Goal: Navigation & Orientation: Understand site structure

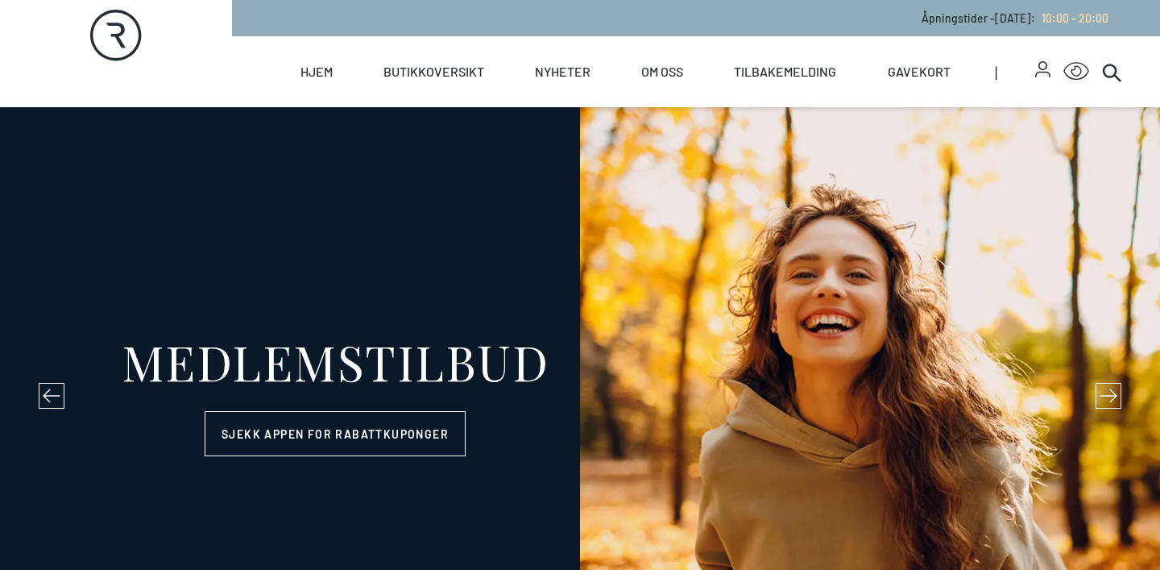
select select "NO"
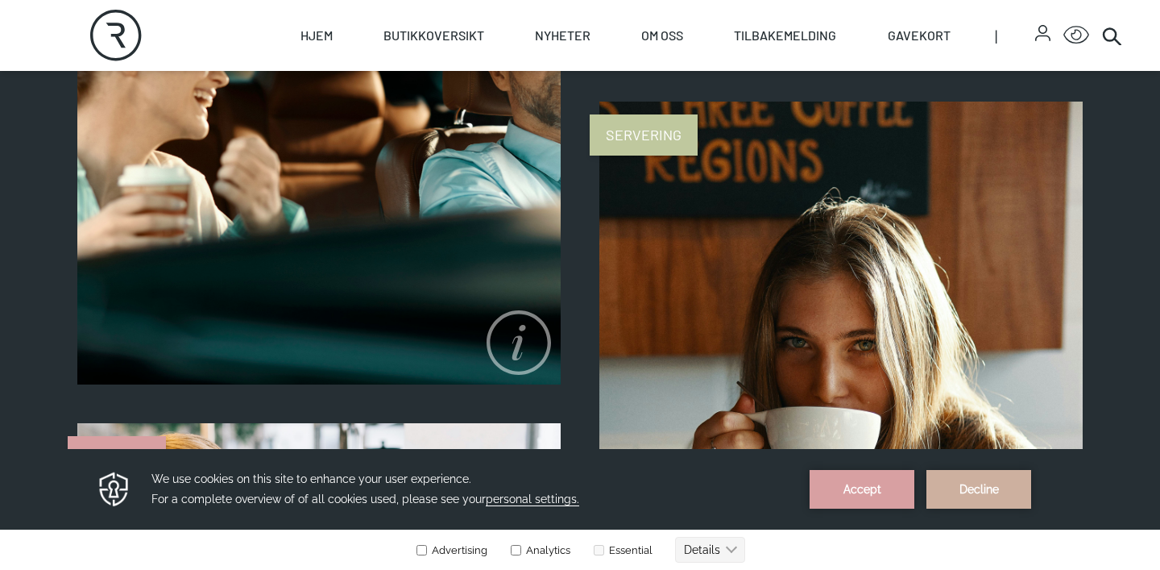
scroll to position [1607, 0]
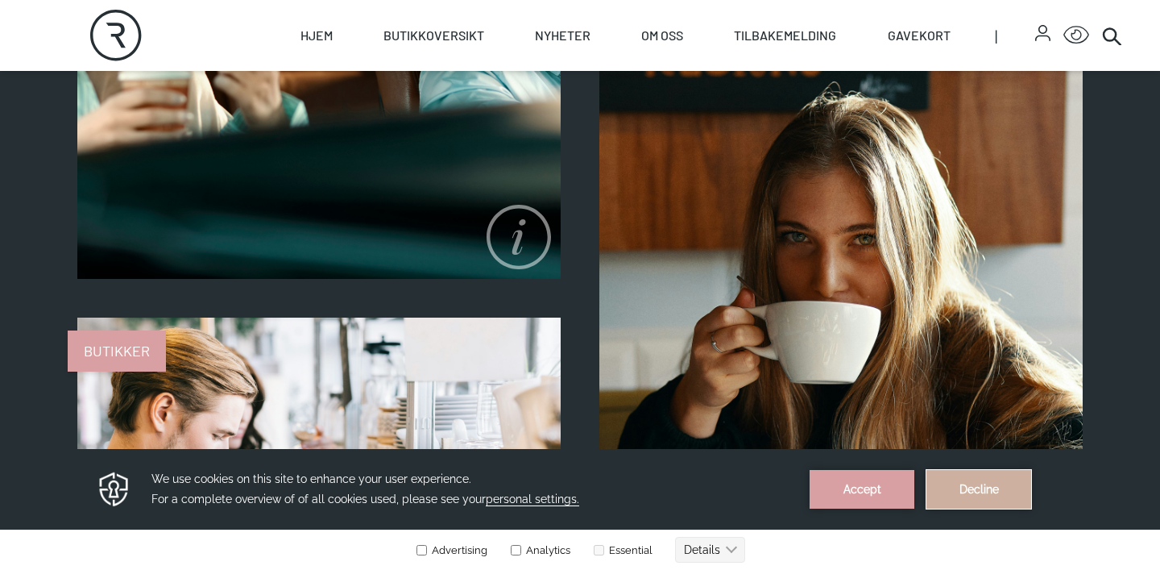
click at [959, 507] on button "Decline" at bounding box center [978, 489] width 105 height 39
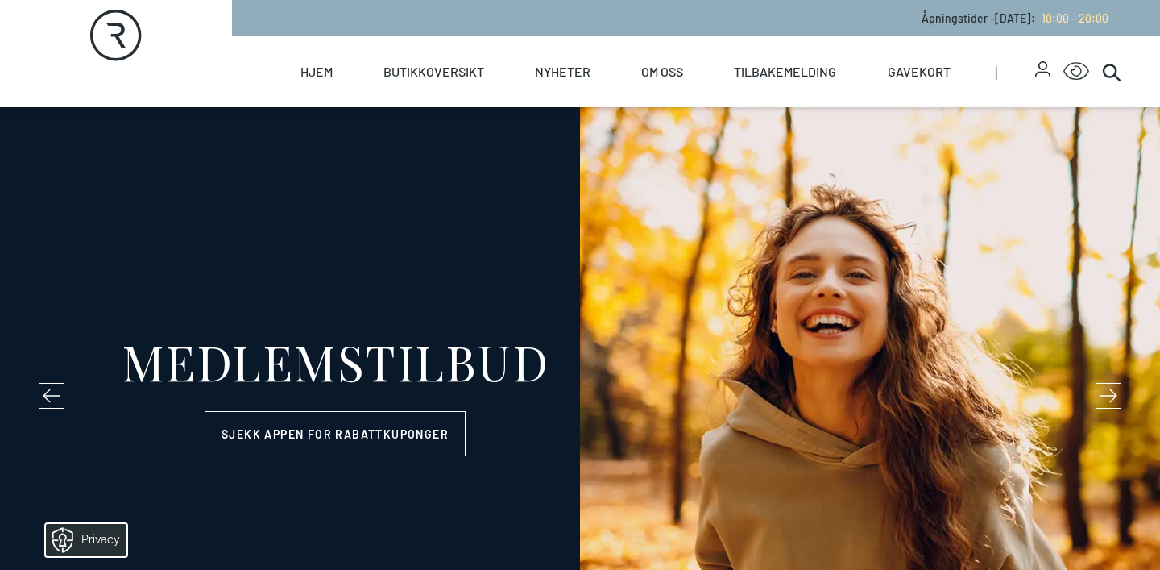
scroll to position [15, 0]
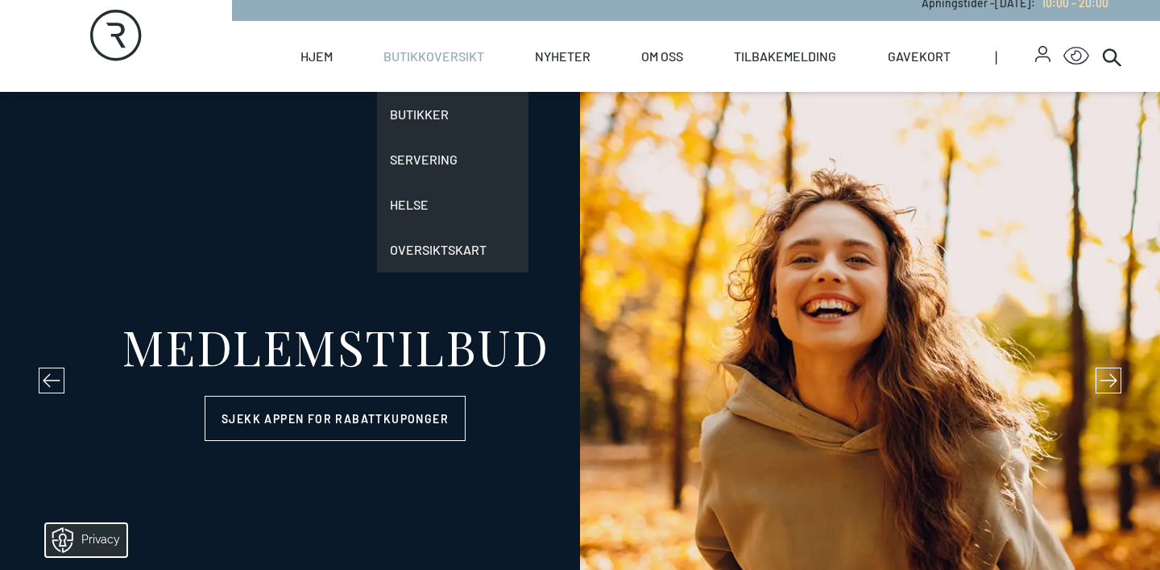
click at [407, 56] on link "Butikkoversikt" at bounding box center [433, 56] width 101 height 71
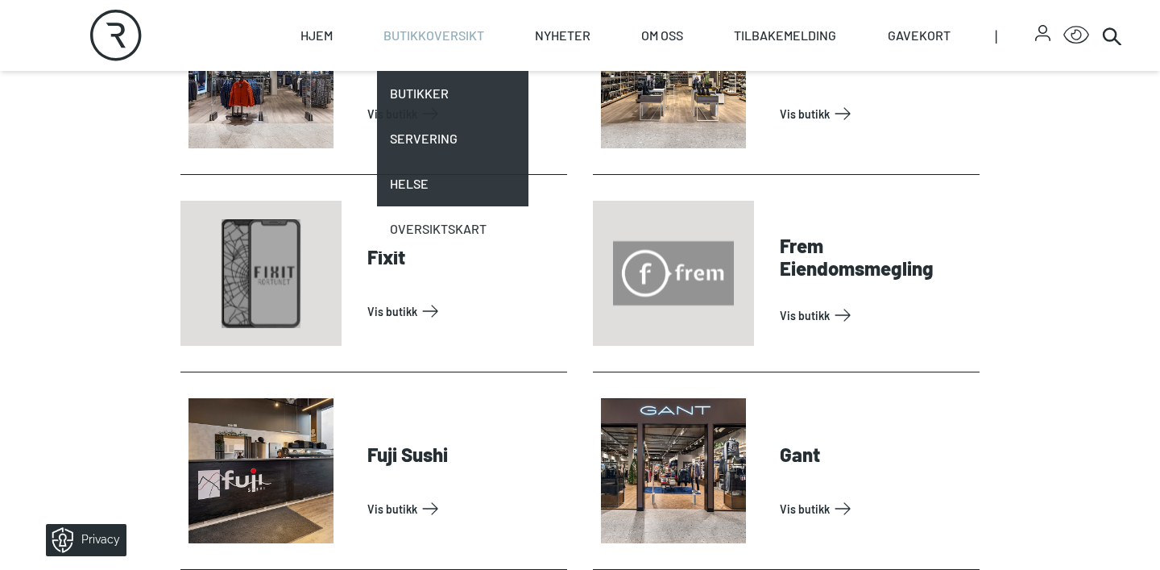
scroll to position [1221, 0]
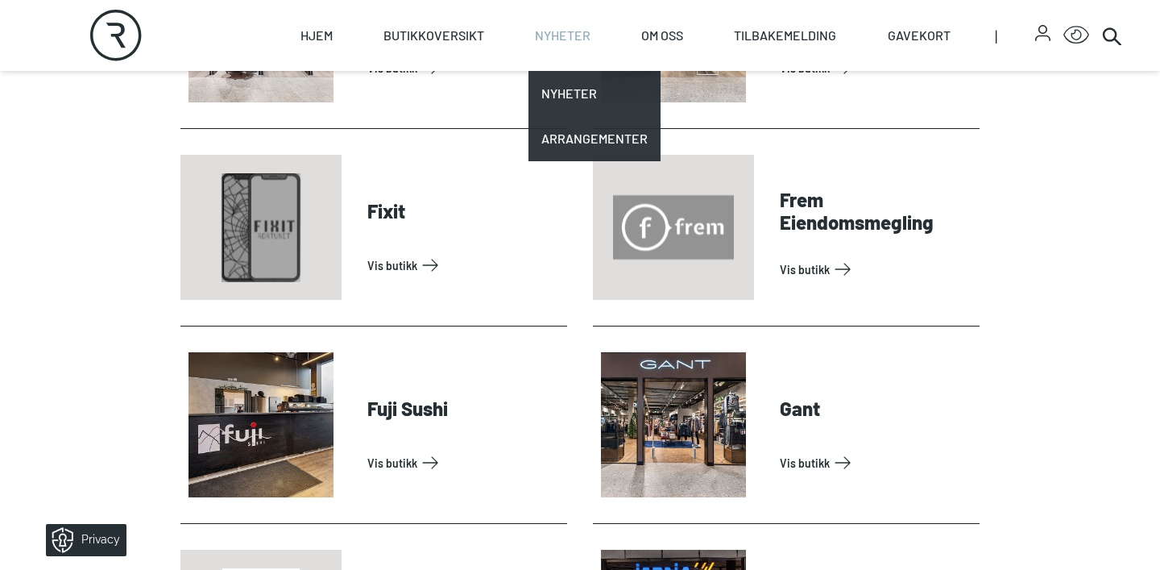
click at [537, 35] on link "Nyheter" at bounding box center [563, 35] width 56 height 71
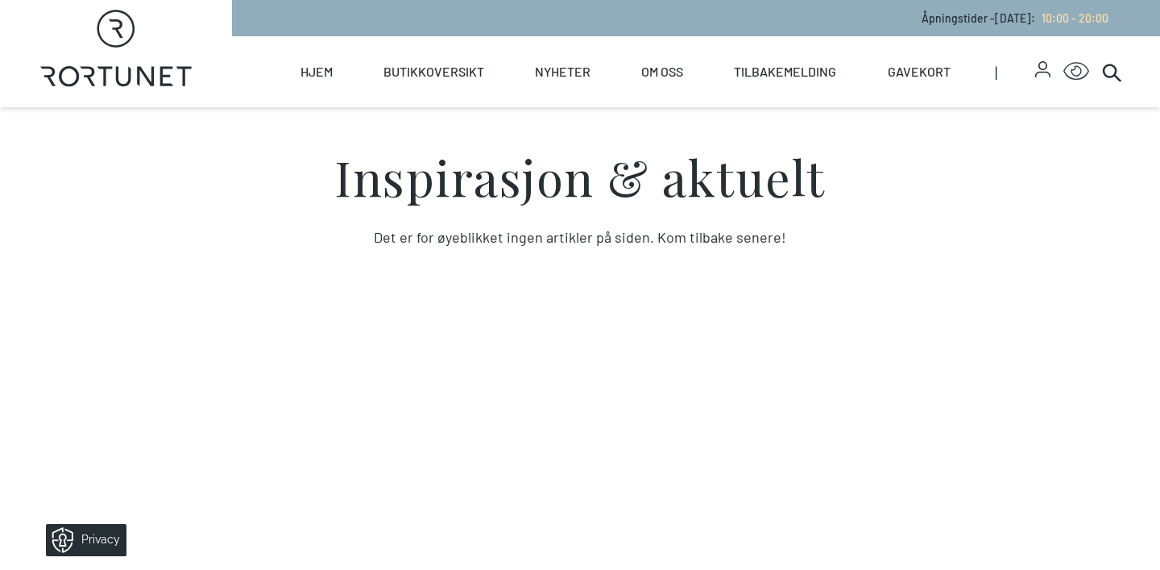
click at [495, 271] on section "Inspirasjon & aktuelt Det er for øyeblikket ingen artikler på siden. Kom tilbak…" at bounding box center [580, 409] width 1160 height 604
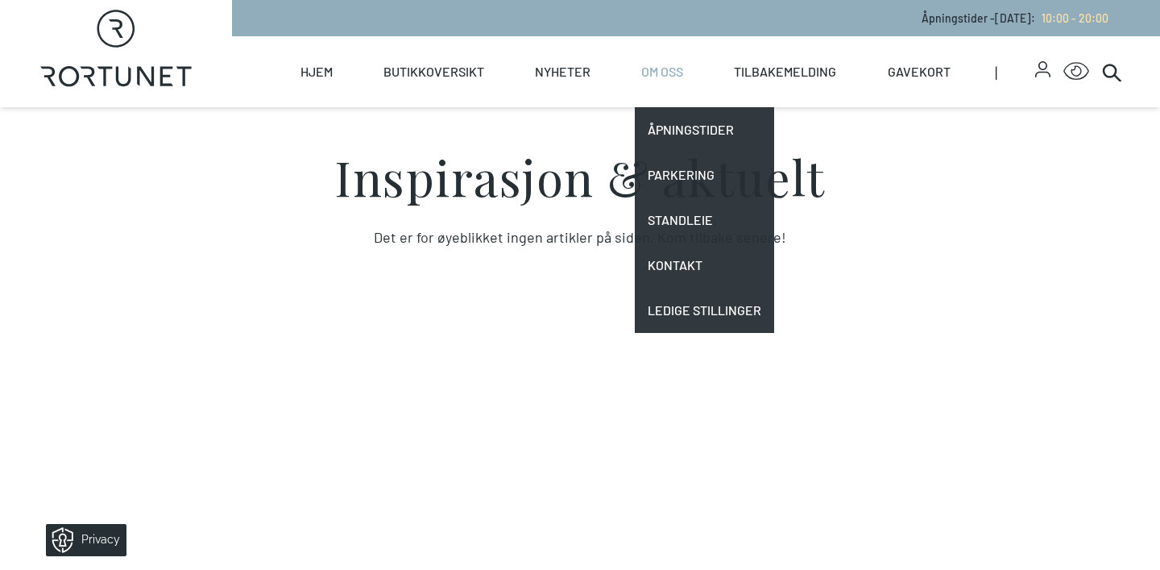
click at [681, 73] on link "Om oss" at bounding box center [662, 71] width 42 height 71
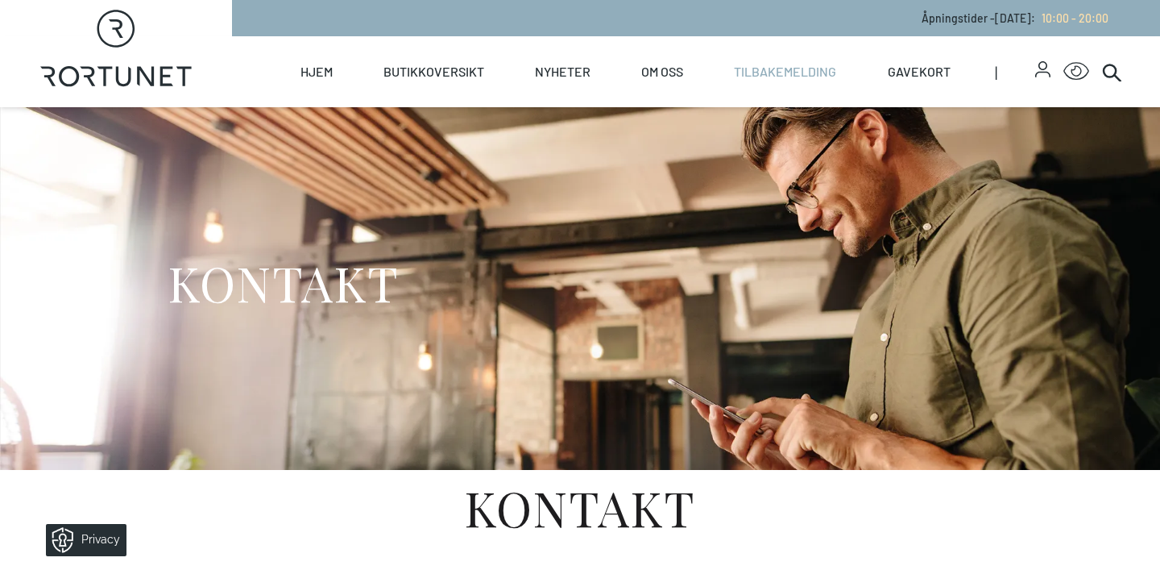
click at [768, 72] on link "Tilbakemelding" at bounding box center [785, 71] width 102 height 71
